Goal: Find specific page/section: Find specific page/section

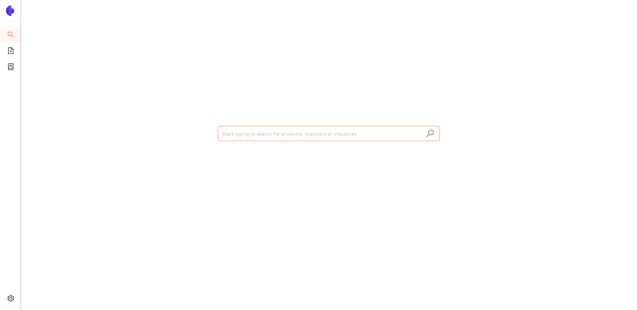
click at [230, 136] on input "search" at bounding box center [329, 134] width 214 height 15
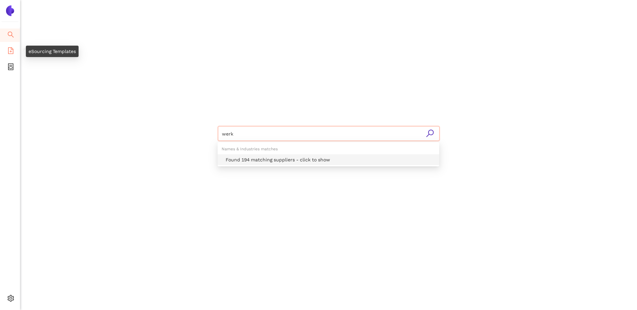
type input "werk"
click at [12, 53] on icon "file-add" at bounding box center [10, 50] width 7 height 7
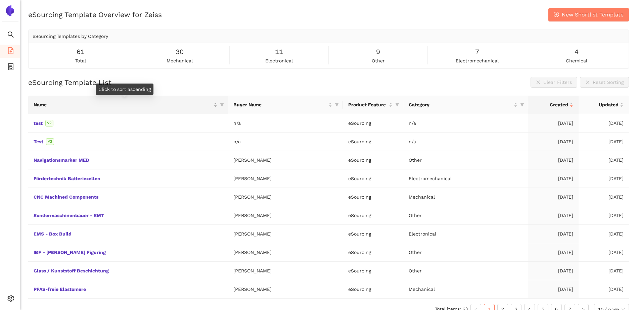
click at [94, 107] on span "Name" at bounding box center [123, 104] width 179 height 7
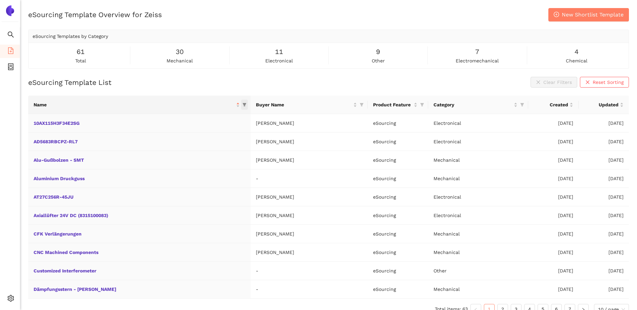
click at [242, 105] on icon "filter" at bounding box center [244, 104] width 4 height 3
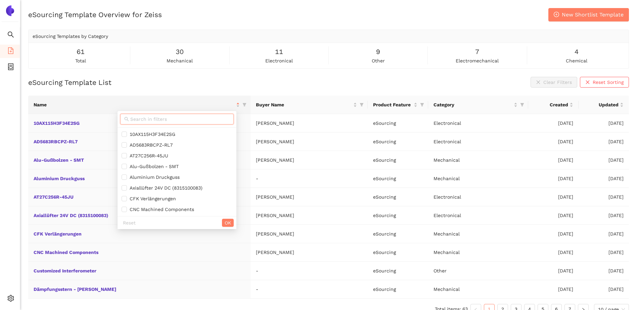
click at [175, 118] on input "text" at bounding box center [179, 118] width 99 height 7
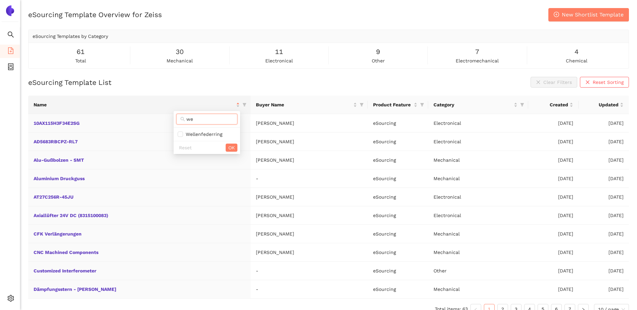
type input "w"
click at [160, 101] on th "Name" at bounding box center [139, 105] width 222 height 18
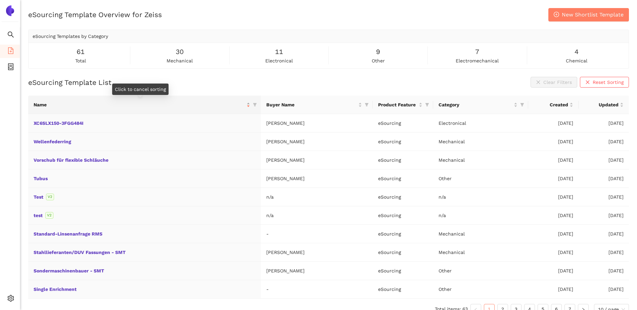
click at [208, 102] on span "Name" at bounding box center [140, 104] width 212 height 7
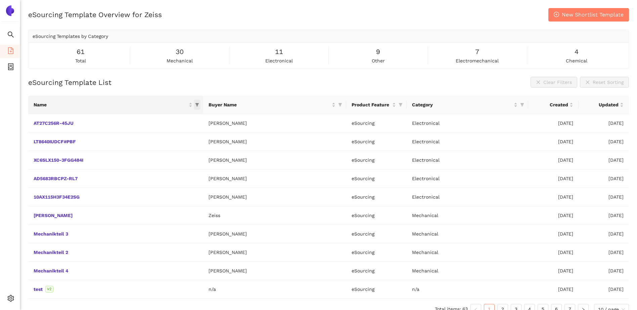
click at [199, 105] on icon "filter" at bounding box center [197, 105] width 4 height 4
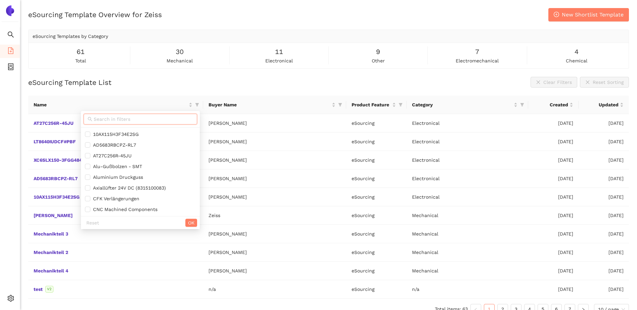
click at [143, 122] on input "text" at bounding box center [143, 118] width 99 height 7
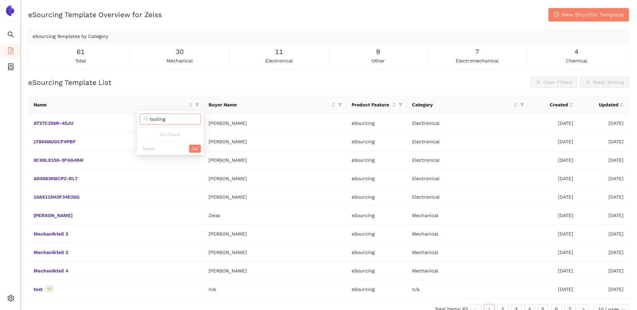
type input "tooling"
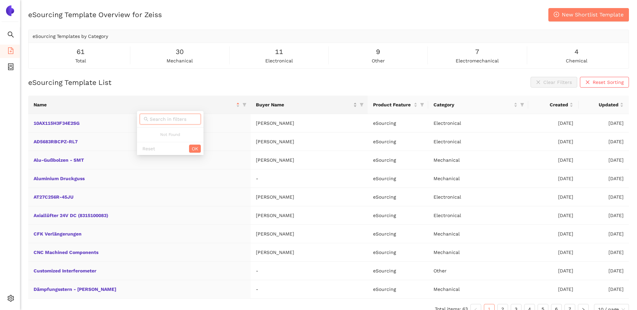
click at [293, 105] on span "Buyer Name" at bounding box center [304, 104] width 96 height 7
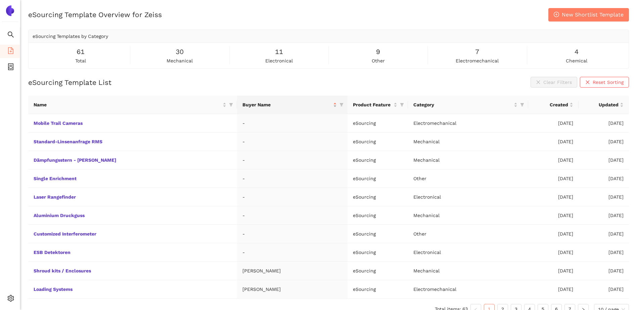
click at [245, 106] on span "Buyer Name" at bounding box center [286, 104] width 89 height 7
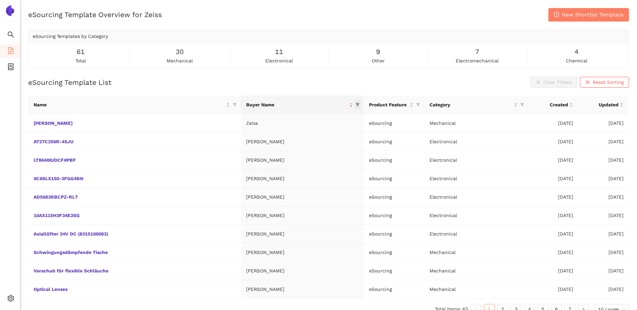
click at [358, 105] on icon "filter" at bounding box center [358, 104] width 4 height 3
click at [310, 118] on input "text" at bounding box center [325, 118] width 47 height 7
type input "zi"
click at [318, 74] on div "eSourcing Template Overview for Zeiss New Shortlist Template eSourcing Template…" at bounding box center [328, 163] width 617 height 310
click at [11, 65] on icon "container" at bounding box center [10, 66] width 5 height 7
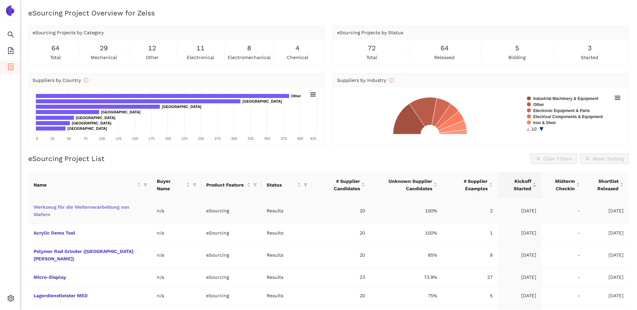
click at [0, 0] on link "Werkzeug für die Weiterverarbeitung von Wafern" at bounding box center [0, 0] width 0 height 0
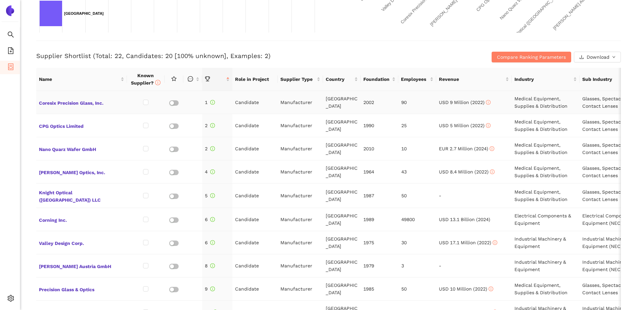
scroll to position [269, 0]
